Goal: Complete application form: Complete application form

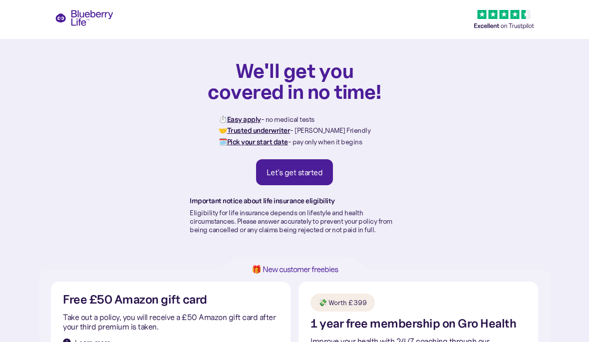
click at [313, 173] on div "Let's get started" at bounding box center [295, 172] width 56 height 10
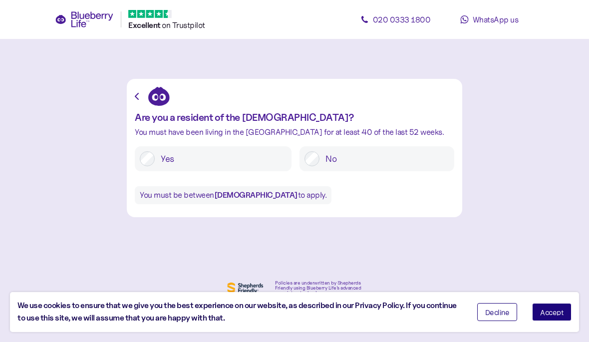
click at [541, 299] on div "Decline Accept" at bounding box center [525, 312] width 110 height 33
click at [544, 308] on button "Accept" at bounding box center [551, 312] width 39 height 18
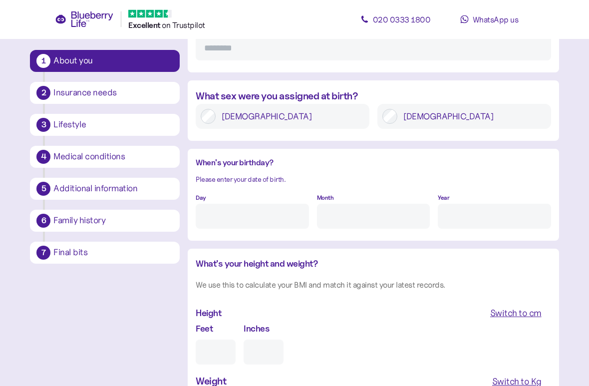
scroll to position [684, 0]
click at [405, 115] on label "Male" at bounding box center [471, 116] width 149 height 15
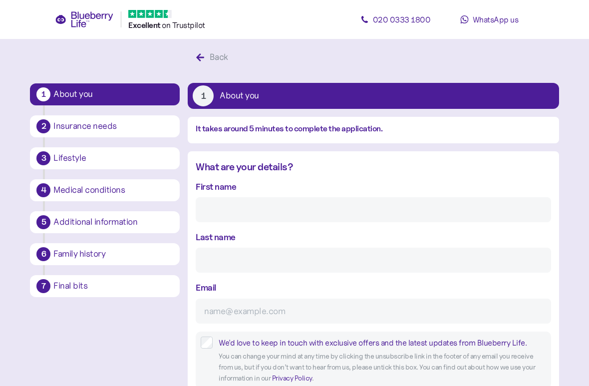
scroll to position [15, 0]
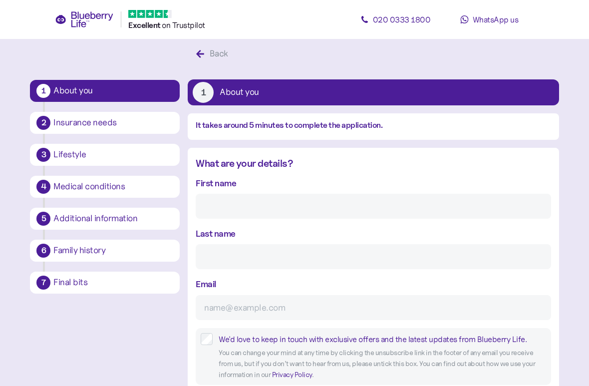
click at [407, 201] on input "First name" at bounding box center [373, 206] width 355 height 25
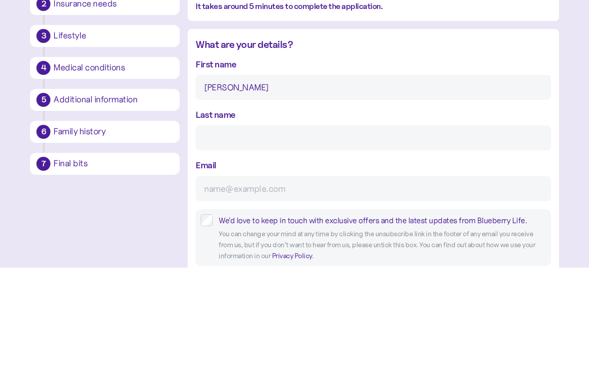
type input "Jeremia"
click at [215, 244] on input "Last name" at bounding box center [373, 256] width 355 height 25
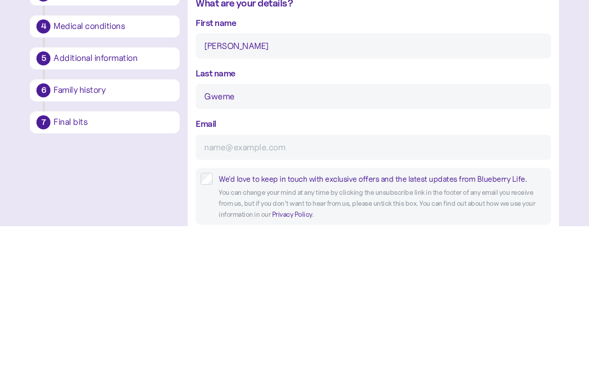
type input "Gweme"
click at [213, 295] on input "Email" at bounding box center [373, 307] width 355 height 25
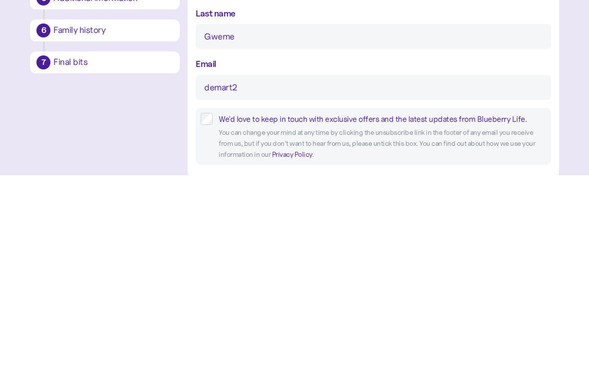
type input "demart25"
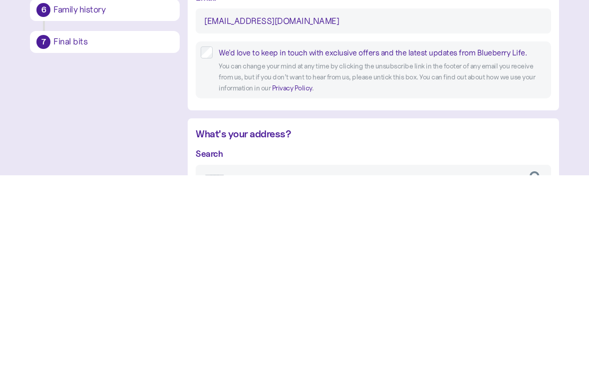
type input "demart25@aol.co.uk"
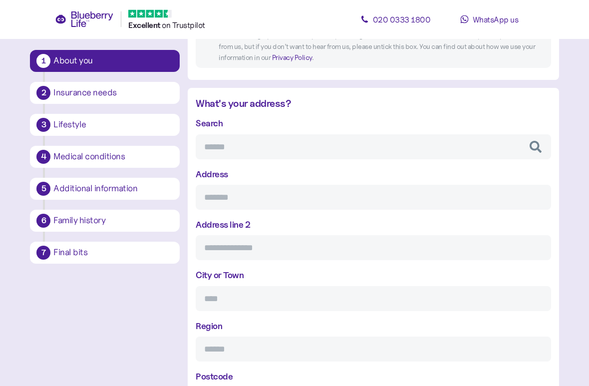
scroll to position [334, 0]
click at [213, 147] on input "Search" at bounding box center [373, 145] width 355 height 25
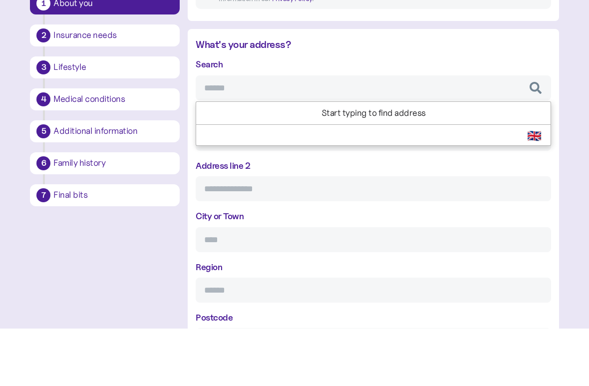
click at [392, 160] on li "Start typing to find address" at bounding box center [373, 171] width 354 height 22
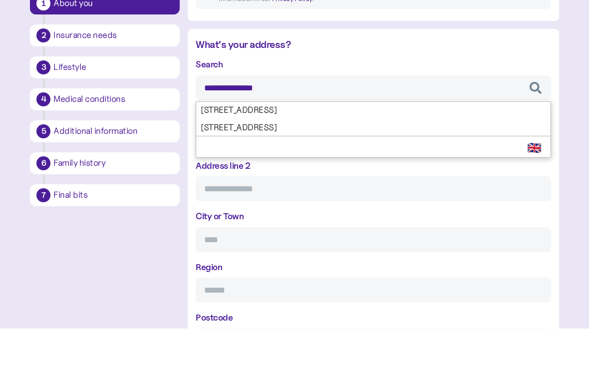
type input "**********"
click at [406, 133] on input "**********" at bounding box center [373, 145] width 355 height 25
click at [324, 115] on div "**********" at bounding box center [373, 263] width 355 height 296
type input "**********"
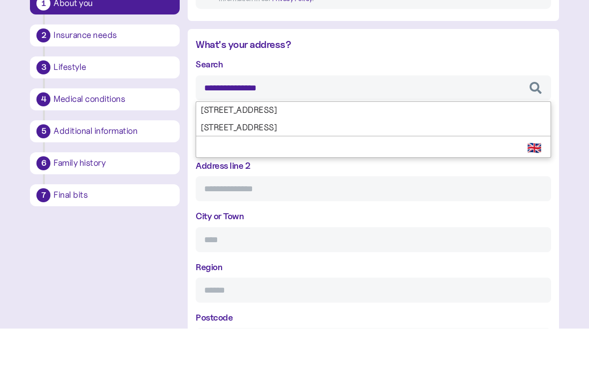
type input "*******"
type input "****"
type input "*******"
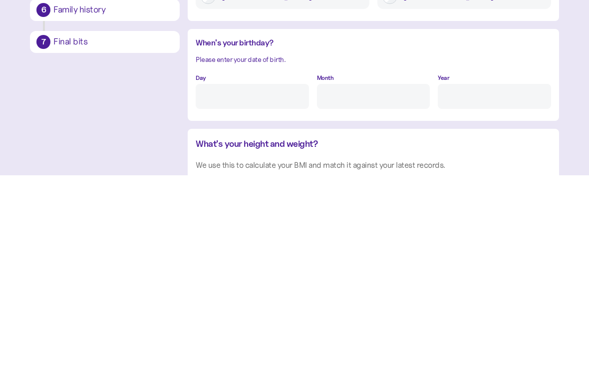
scroll to position [595, 0]
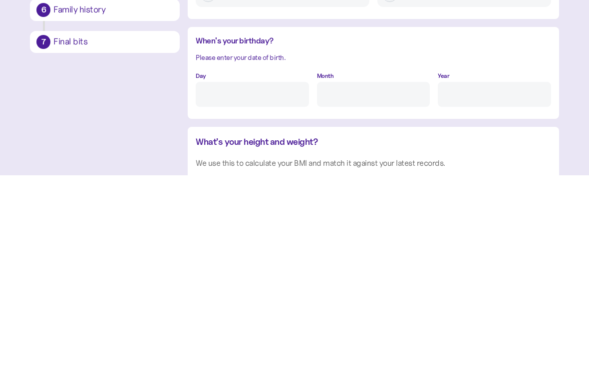
type input "**********"
click at [235, 293] on input "Day" at bounding box center [252, 305] width 113 height 25
click at [341, 293] on input "Month" at bounding box center [373, 305] width 113 height 25
type input "5"
click at [458, 293] on input "Year" at bounding box center [494, 305] width 113 height 25
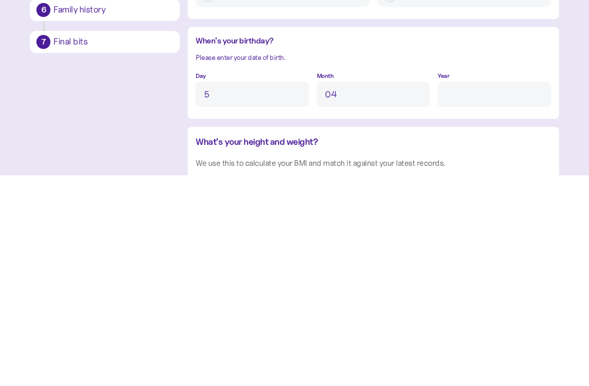
type input "4"
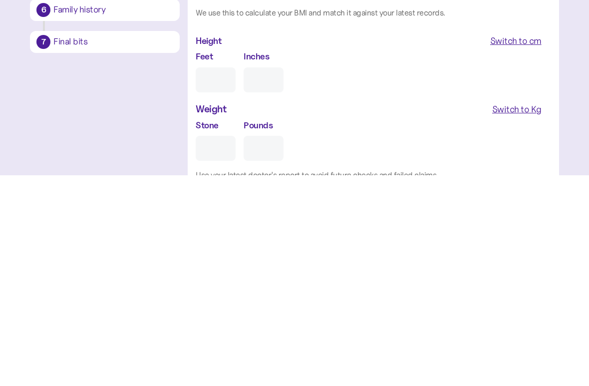
scroll to position [746, 0]
type input "****"
click at [512, 313] on div "Switch to Kg" at bounding box center [516, 320] width 49 height 14
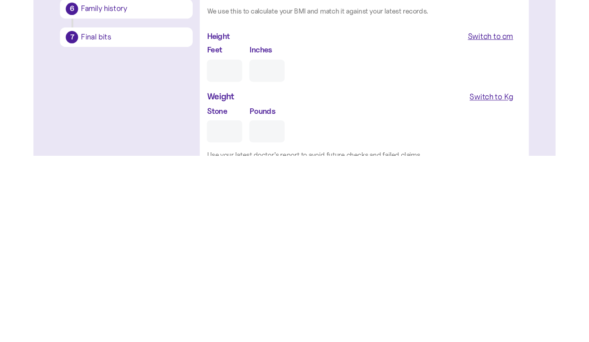
scroll to position [855, 0]
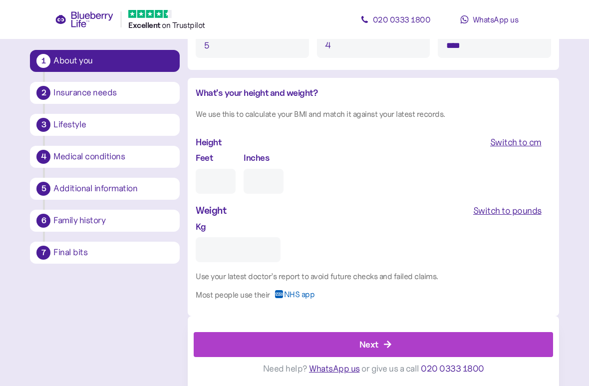
click at [231, 254] on input "Kg" at bounding box center [238, 249] width 85 height 25
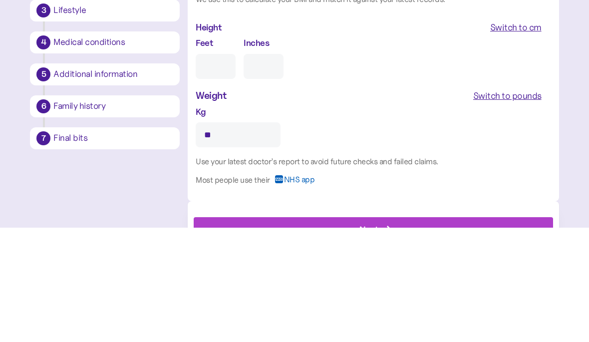
type input "**"
click at [511, 135] on div "Switch to cm" at bounding box center [515, 142] width 51 height 14
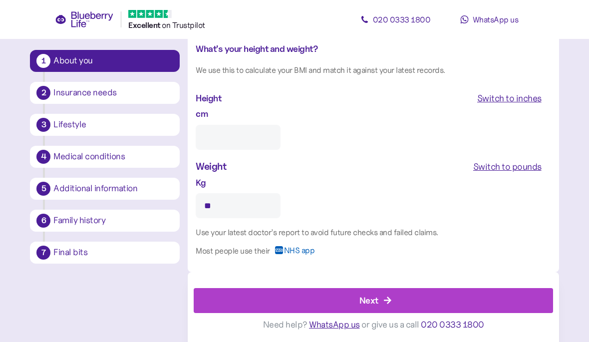
click at [228, 137] on input "cm" at bounding box center [238, 137] width 85 height 25
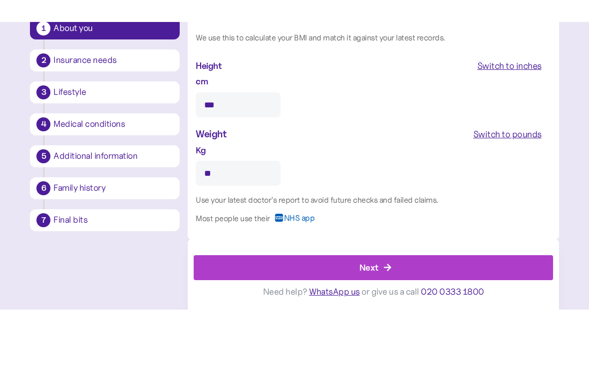
scroll to position [855, 0]
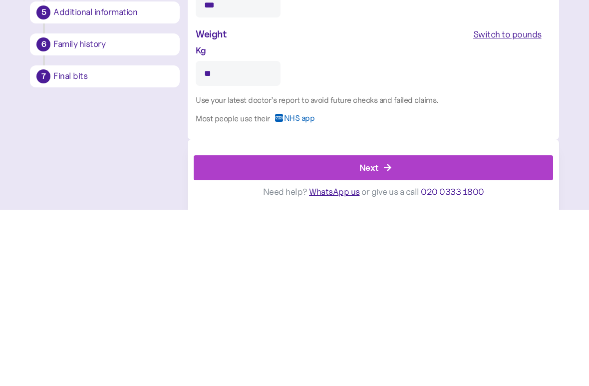
type input "***"
click at [388, 332] on div "Next" at bounding box center [375, 344] width 337 height 24
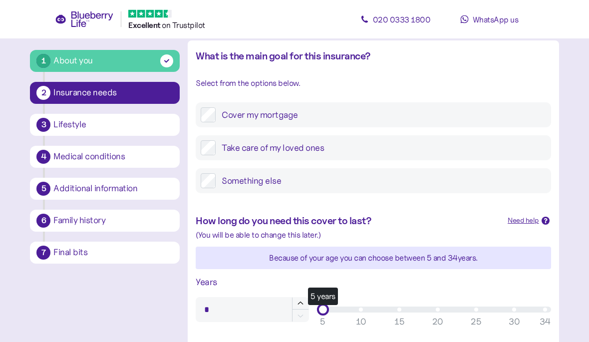
scroll to position [106, 0]
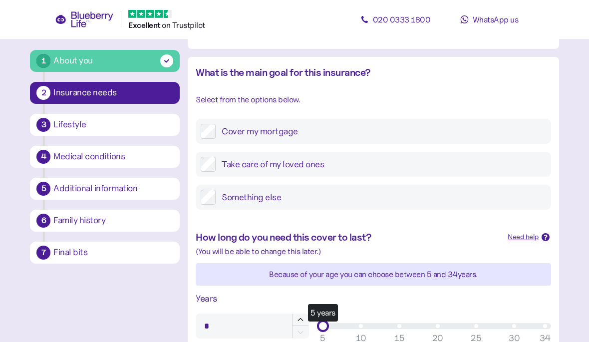
click at [209, 121] on div "Cover my mortgage" at bounding box center [373, 131] width 355 height 25
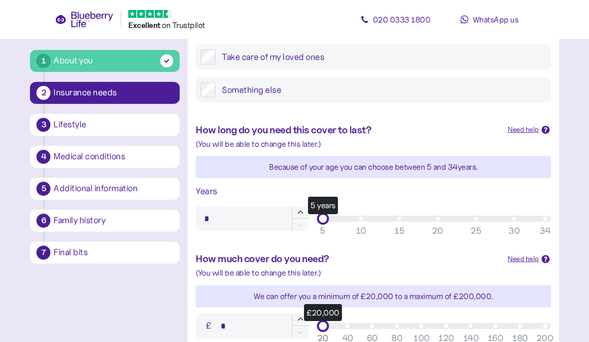
scroll to position [212, 0]
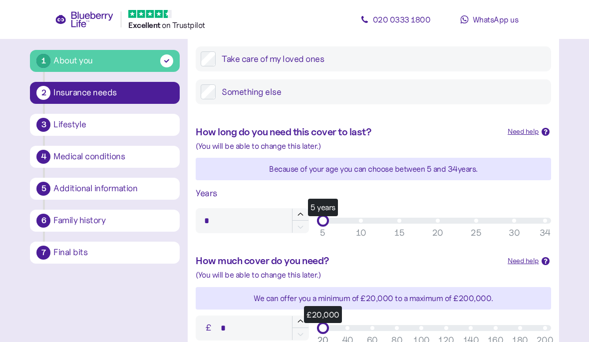
click at [477, 207] on div "Years * 5 years 5 10 15 20 25 30 34" at bounding box center [373, 209] width 363 height 55
click at [469, 215] on div "5 years" at bounding box center [434, 221] width 234 height 12
type input "**"
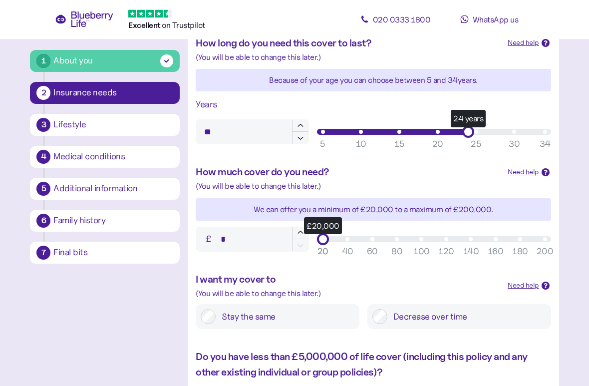
scroll to position [301, 0]
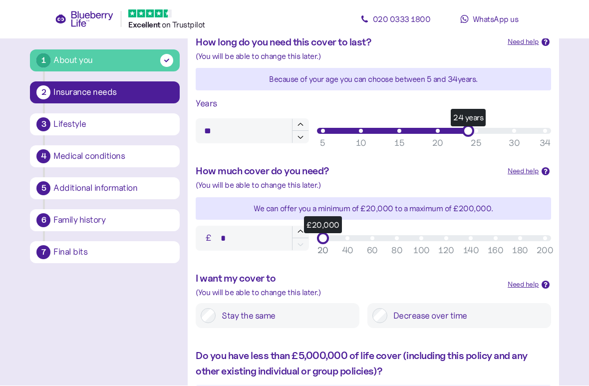
click at [542, 229] on div "£20,000 20 40 60 80 100 120 140 160 180 200 20" at bounding box center [434, 239] width 242 height 20
click at [544, 224] on div "£ * £20,000 20 40 60 80 100 120 140 160 180 200 20" at bounding box center [373, 238] width 363 height 33
click at [533, 222] on div "£ * £20,000 20 40 60 80 100 120 140 160 180 200 20" at bounding box center [373, 238] width 363 height 33
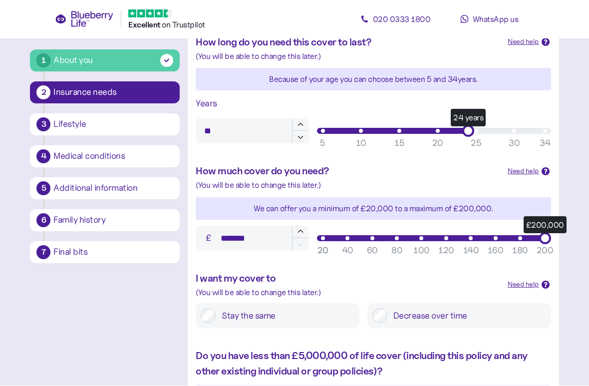
scroll to position [302, 0]
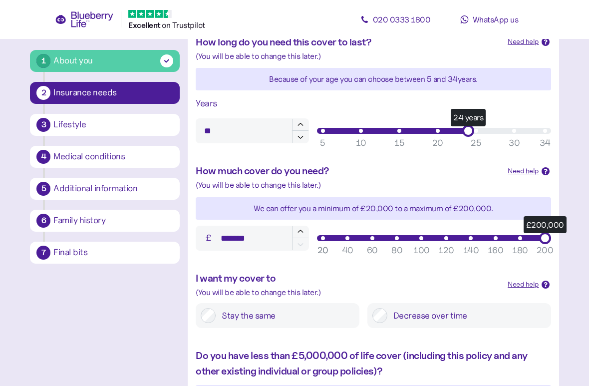
click at [546, 239] on div "£200,000" at bounding box center [545, 238] width 12 height 12
type input "*******"
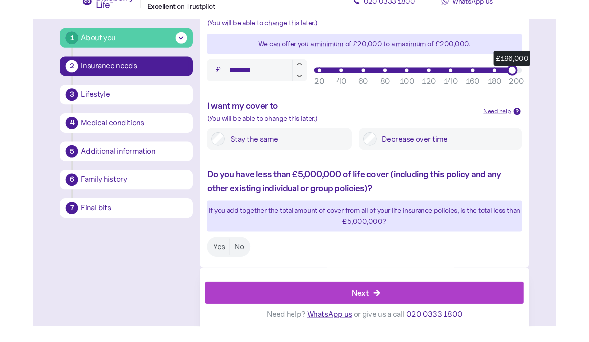
scroll to position [460, 0]
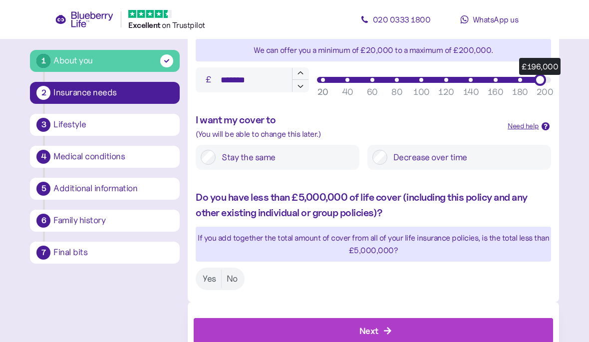
click at [203, 286] on div "Do you have less than £5,000,000 of life cover (including this policy and any o…" at bounding box center [373, 240] width 371 height 120
click at [206, 281] on label "Yes" at bounding box center [209, 279] width 23 height 18
click at [376, 324] on div "Next" at bounding box center [369, 330] width 19 height 13
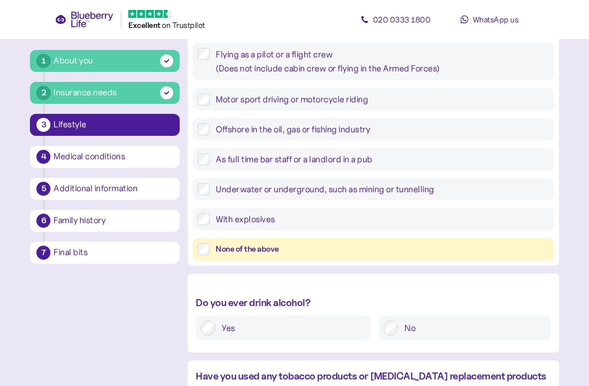
scroll to position [252, 0]
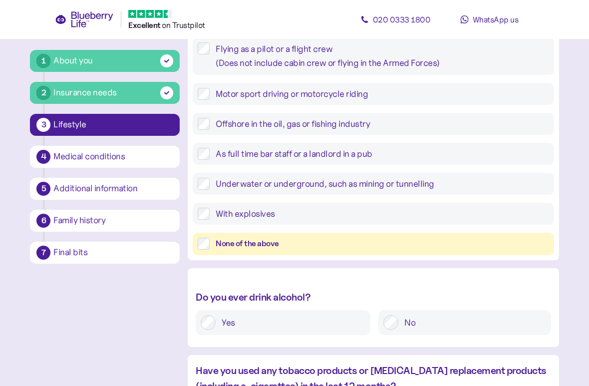
click at [210, 248] on label "None of the above" at bounding box center [379, 244] width 339 height 12
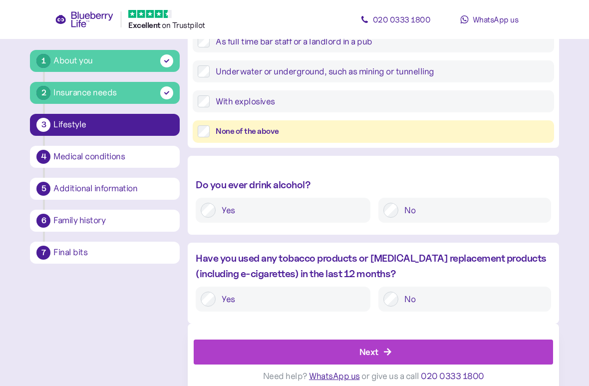
scroll to position [371, 0]
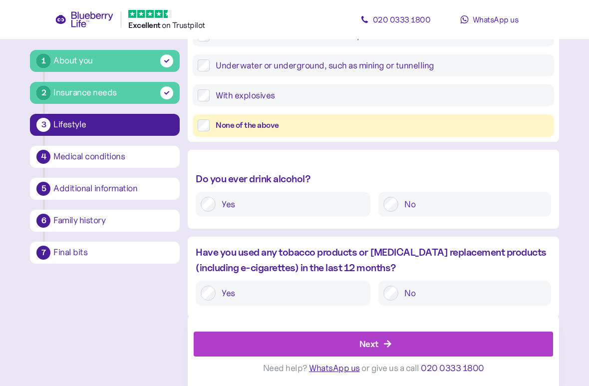
click at [376, 342] on div "Next" at bounding box center [369, 343] width 19 height 13
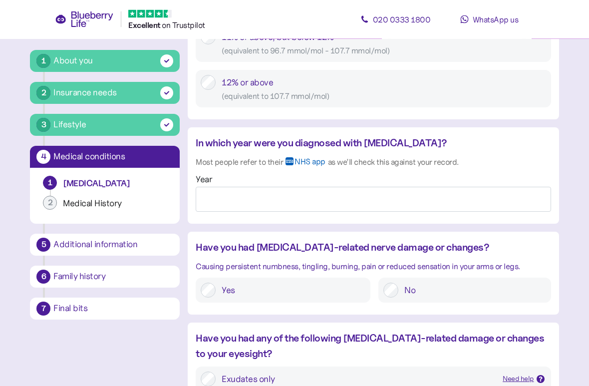
scroll to position [760, 0]
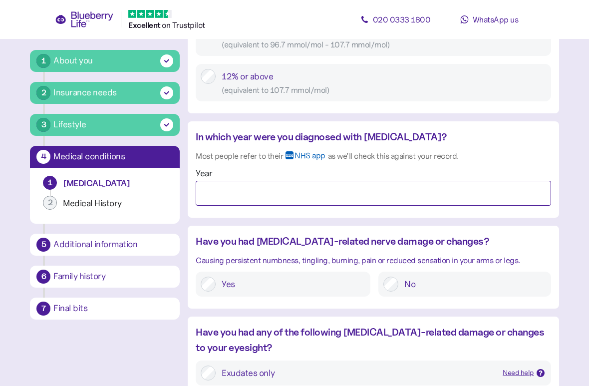
click at [213, 185] on input "Year" at bounding box center [373, 193] width 355 height 25
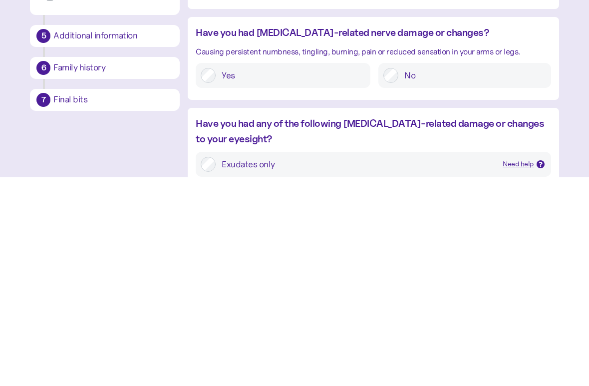
type input "****"
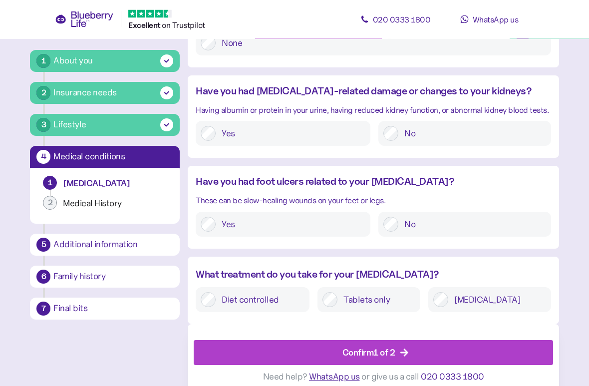
scroll to position [1157, 0]
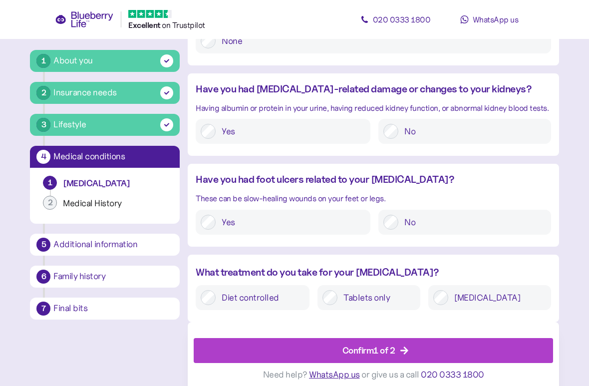
click at [473, 285] on div "Insulin" at bounding box center [489, 297] width 122 height 25
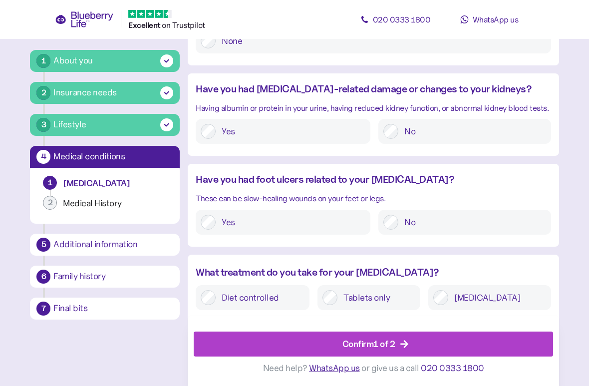
click at [366, 342] on div "Confirm 1 of 2" at bounding box center [369, 343] width 53 height 13
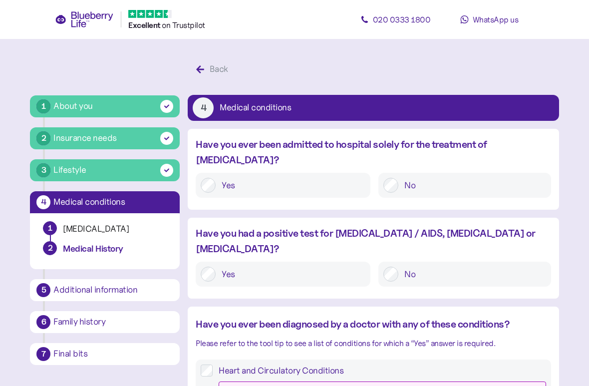
click at [403, 178] on label "No" at bounding box center [471, 185] width 147 height 15
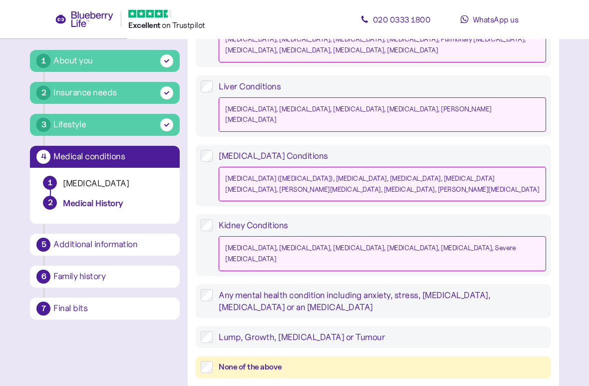
scroll to position [961, 0]
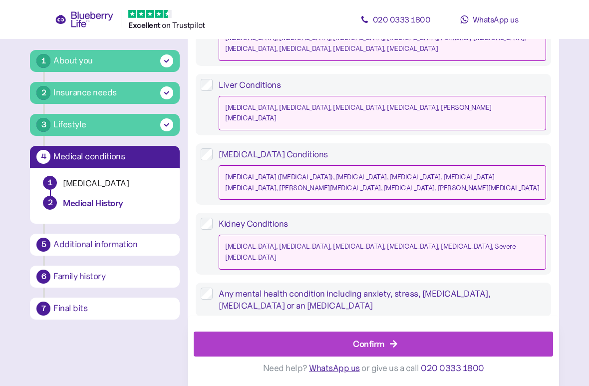
click at [379, 342] on div "Confirm" at bounding box center [368, 343] width 31 height 13
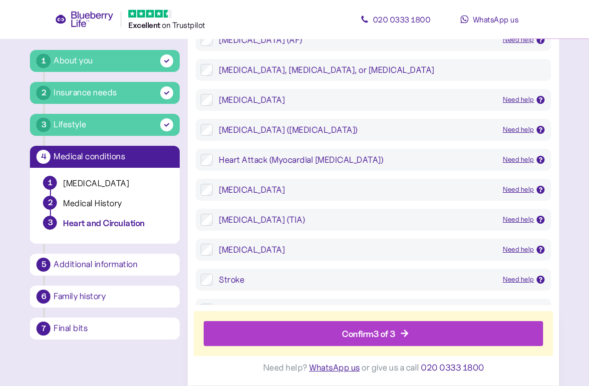
scroll to position [276, 0]
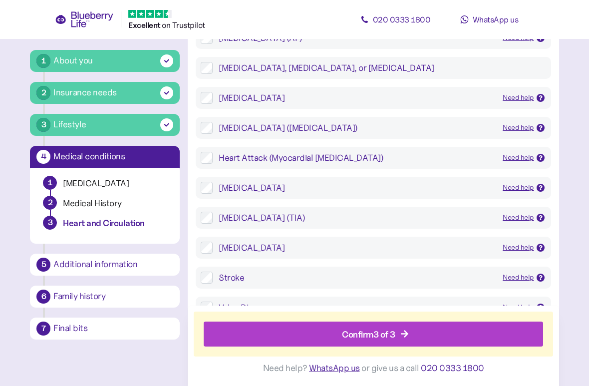
click at [205, 167] on div "Common conditions Angina Need help Chest pain caused by reduced blood flow to t…" at bounding box center [373, 220] width 355 height 500
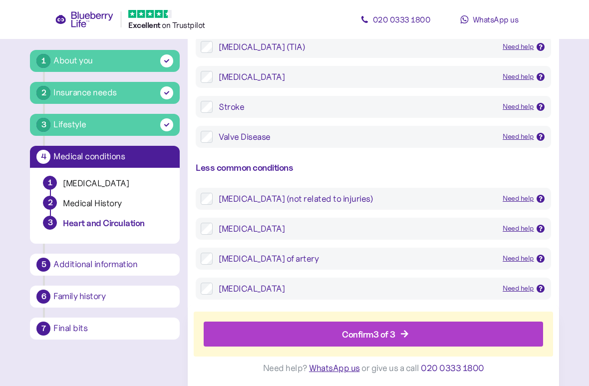
scroll to position [450, 0]
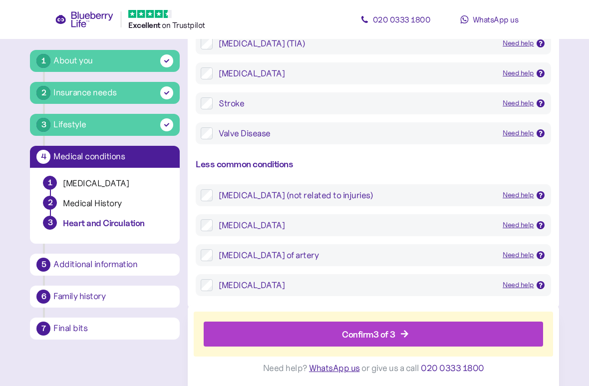
click at [384, 338] on div "Confirm 3 of 3" at bounding box center [368, 333] width 53 height 13
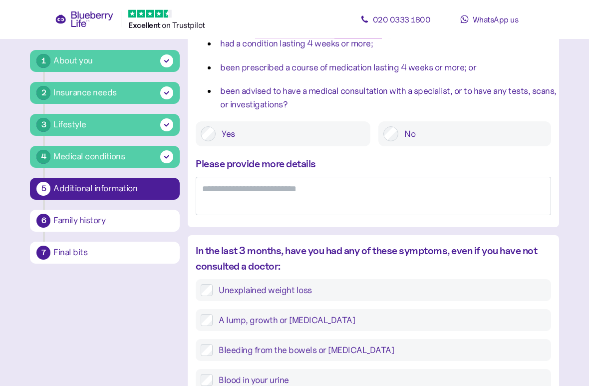
scroll to position [209, 0]
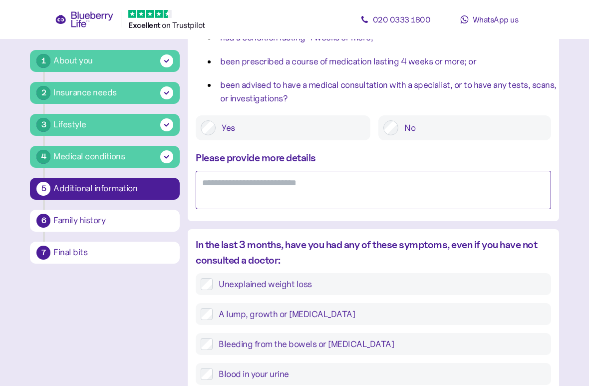
click at [216, 192] on textarea at bounding box center [373, 190] width 355 height 38
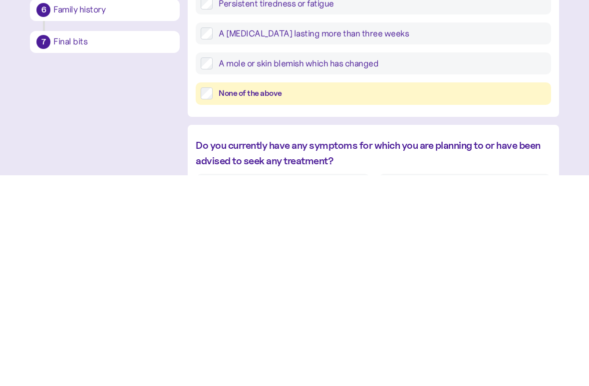
scroll to position [400, 0]
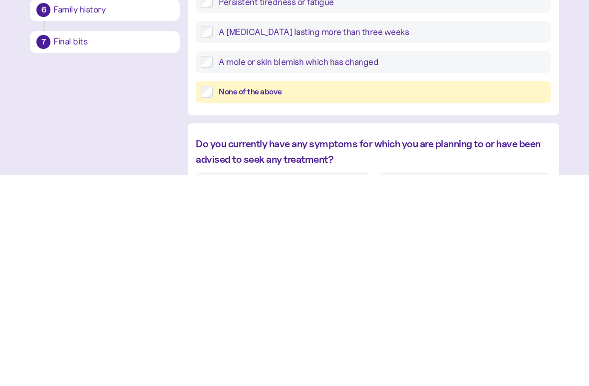
type textarea "**********"
click at [213, 297] on label "None of the above" at bounding box center [379, 303] width 333 height 12
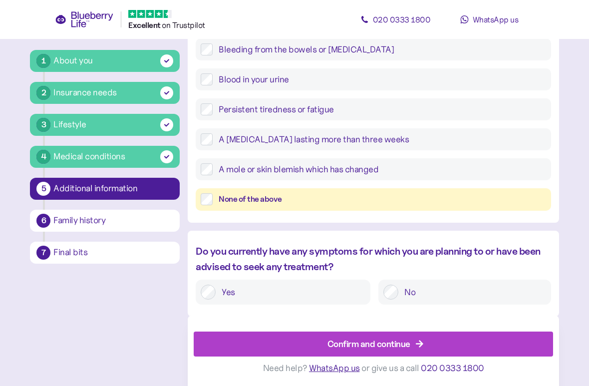
click at [393, 342] on div "Confirm and continue" at bounding box center [369, 343] width 83 height 13
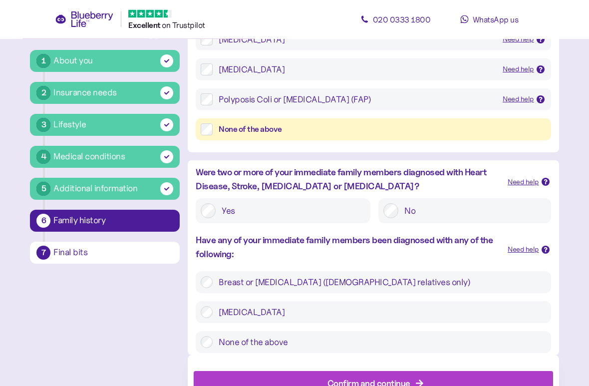
scroll to position [272, 0]
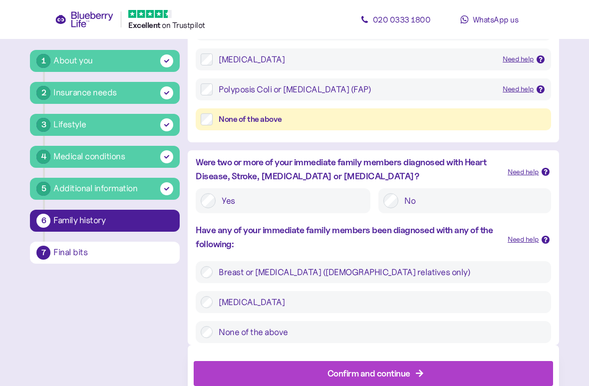
click at [379, 195] on div "No" at bounding box center [465, 200] width 172 height 25
click at [206, 338] on div "None of the above" at bounding box center [373, 332] width 355 height 22
click at [198, 322] on div "None of the above" at bounding box center [373, 332] width 355 height 22
click at [202, 337] on div "None of the above" at bounding box center [373, 332] width 355 height 22
click at [198, 327] on div "None of the above" at bounding box center [373, 332] width 355 height 22
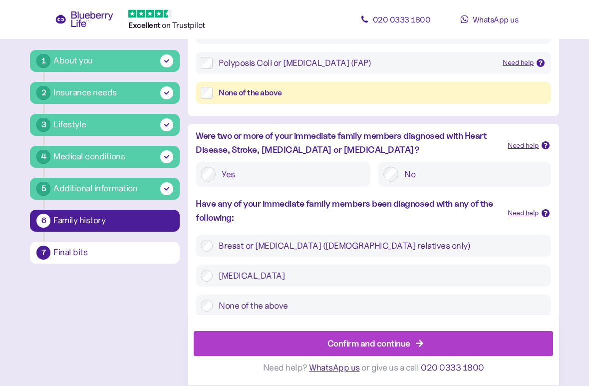
scroll to position [298, 0]
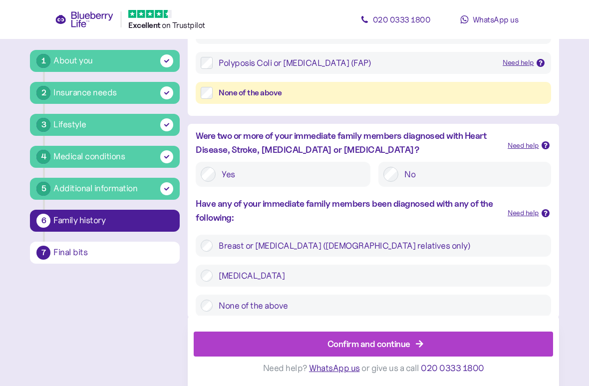
click at [372, 342] on div "Confirm and continue" at bounding box center [369, 343] width 83 height 13
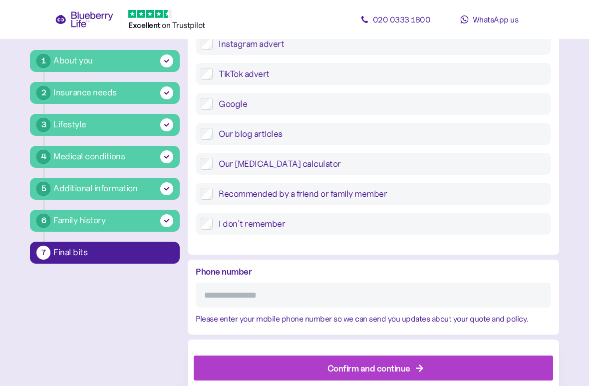
scroll to position [413, 0]
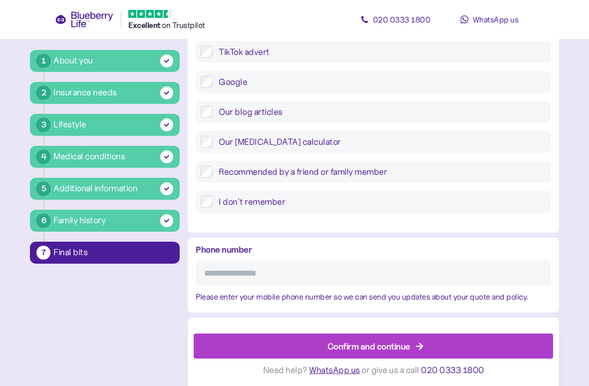
click at [229, 280] on input "Phone number" at bounding box center [373, 273] width 355 height 25
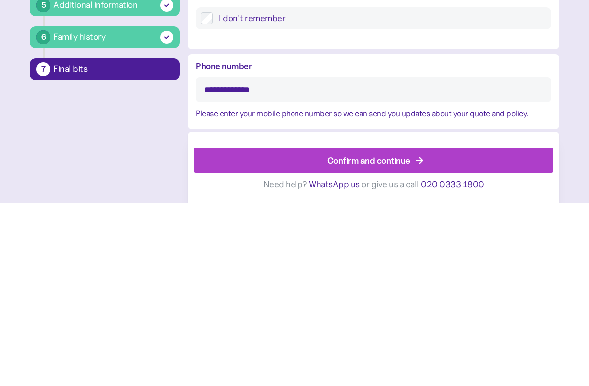
type input "**********"
click at [380, 337] on div "Confirm and continue" at bounding box center [369, 343] width 83 height 13
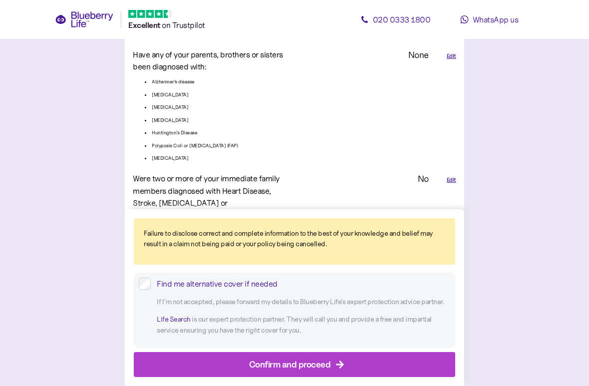
scroll to position [2338, 0]
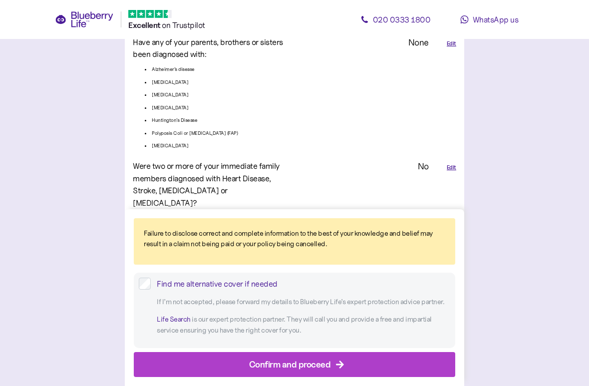
click at [308, 342] on div "Confirm and proceed" at bounding box center [290, 364] width 82 height 13
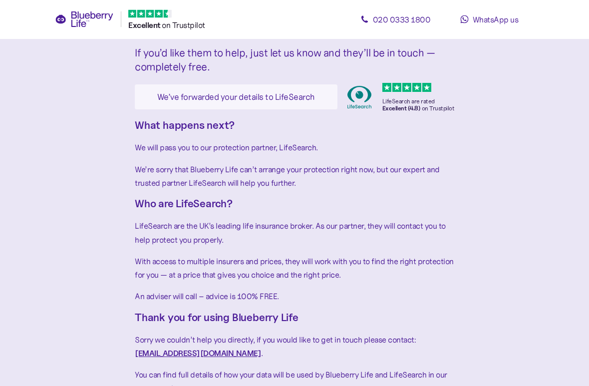
scroll to position [128, 0]
